Goal: Information Seeking & Learning: Learn about a topic

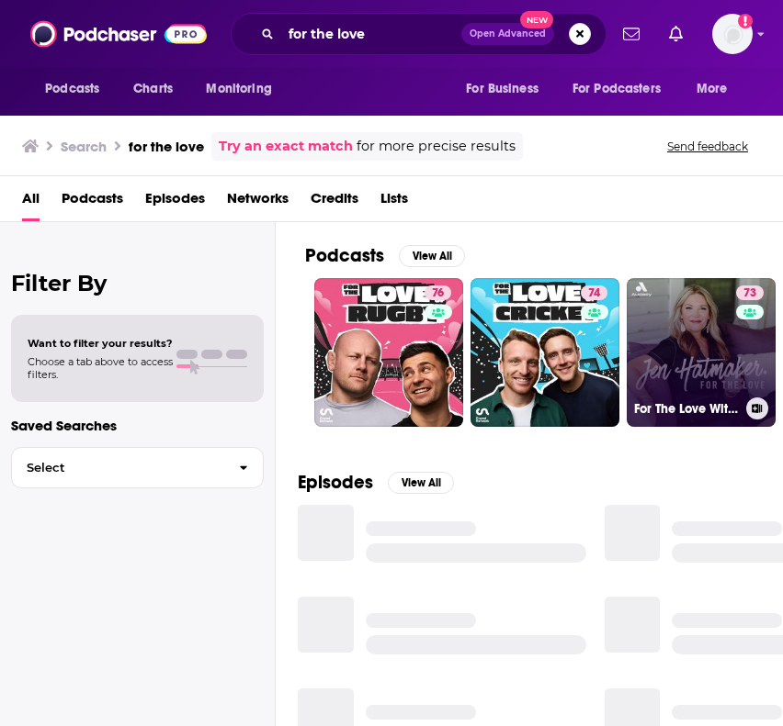
click at [670, 312] on link "73 For The Love With [PERSON_NAME] Podcast" at bounding box center [700, 352] width 149 height 149
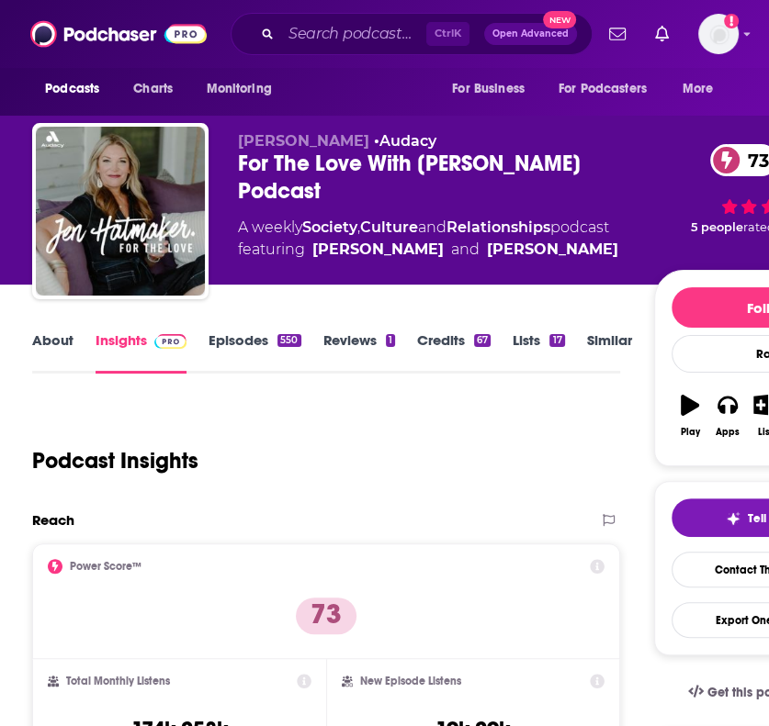
scroll to position [99, 0]
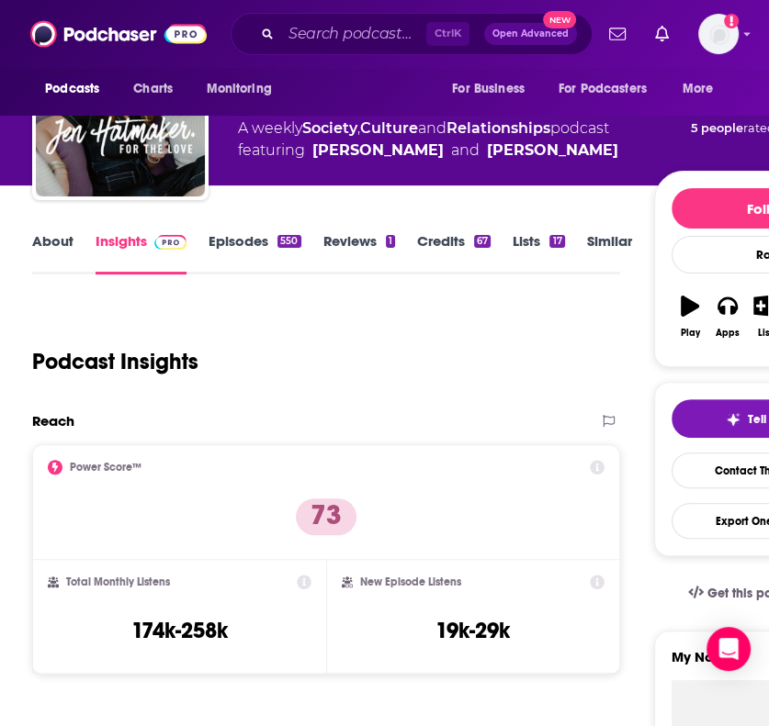
click at [51, 244] on link "About" at bounding box center [52, 253] width 41 height 42
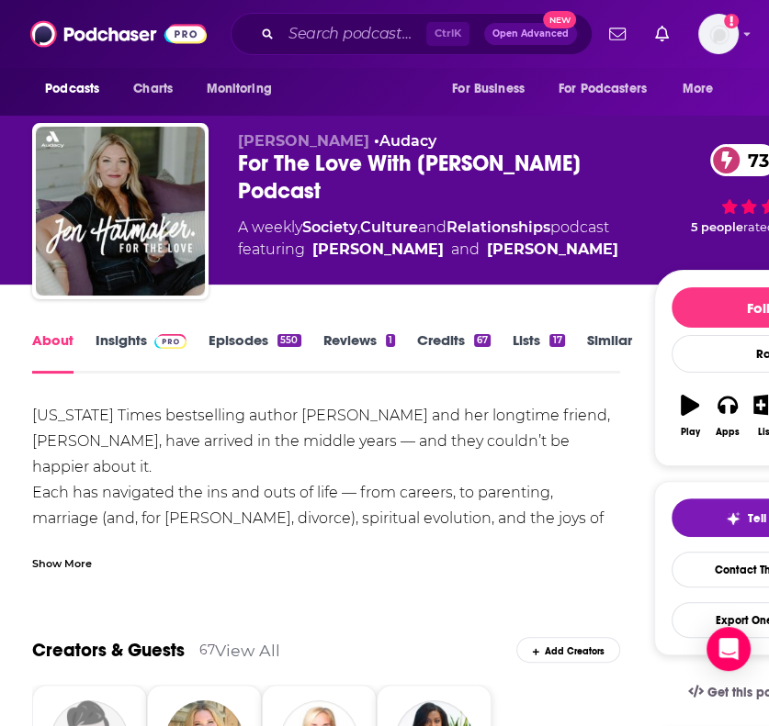
click at [59, 554] on div "Show More" at bounding box center [62, 562] width 60 height 17
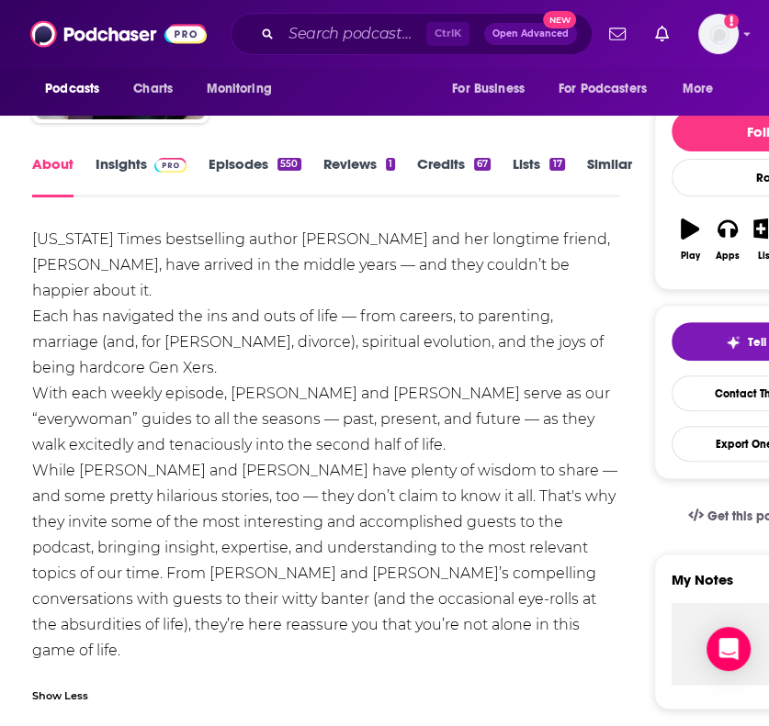
scroll to position [176, 0]
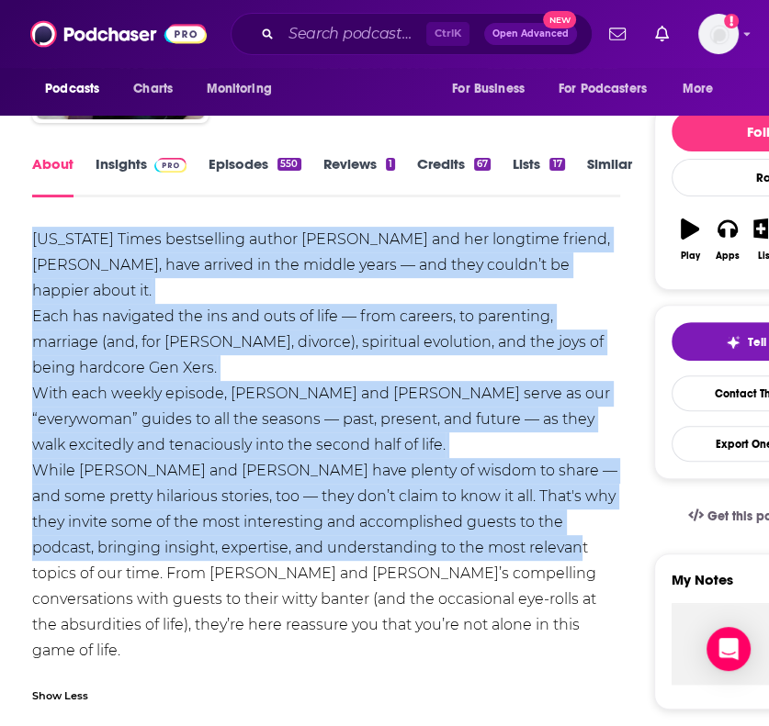
drag, startPoint x: 31, startPoint y: 238, endPoint x: 527, endPoint y: 526, distance: 573.7
copy div "[US_STATE] Times bestselling author [PERSON_NAME] and her longtime friend, [PER…"
